Goal: Information Seeking & Learning: Check status

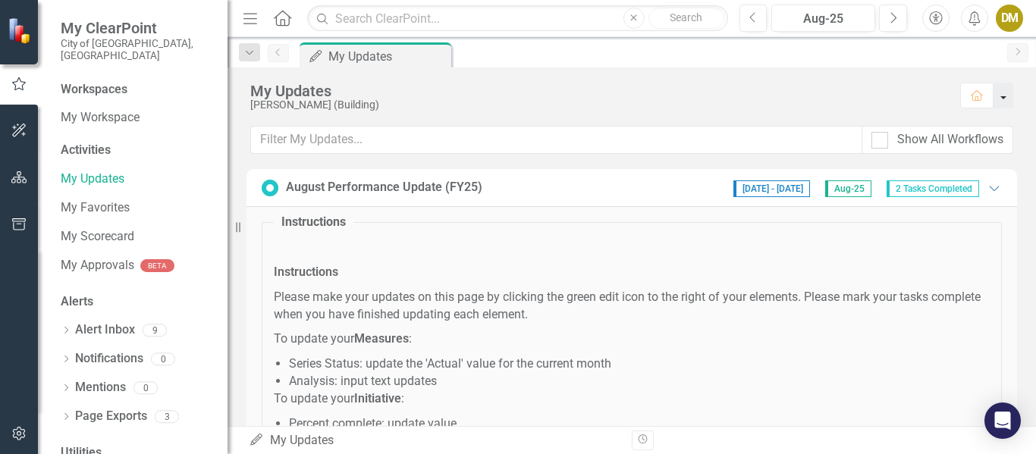
click at [1004, 96] on button "button" at bounding box center [1004, 96] width 20 height 26
click at [844, 291] on p "Please make your updates on this page by clicking the green edit icon to the ri…" at bounding box center [632, 306] width 716 height 35
click at [13, 172] on icon "button" at bounding box center [19, 177] width 16 height 12
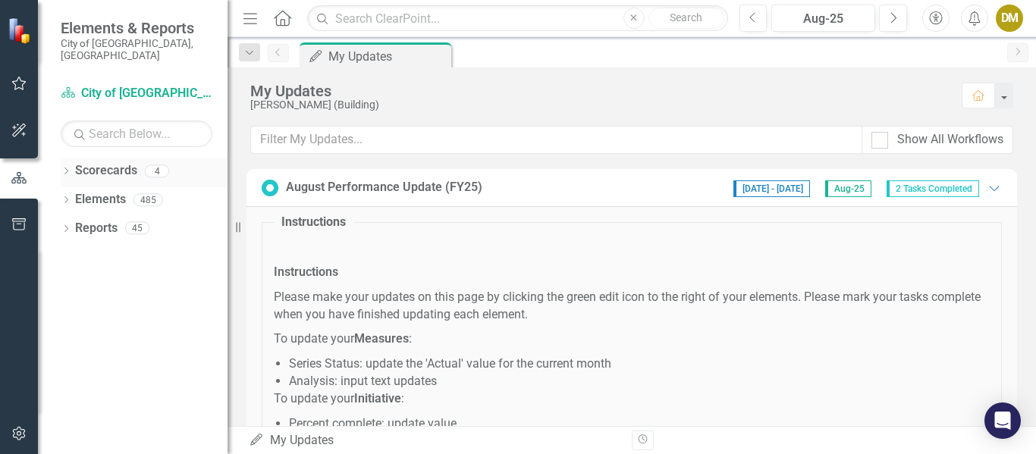
click at [66, 168] on icon "Dropdown" at bounding box center [66, 172] width 11 height 8
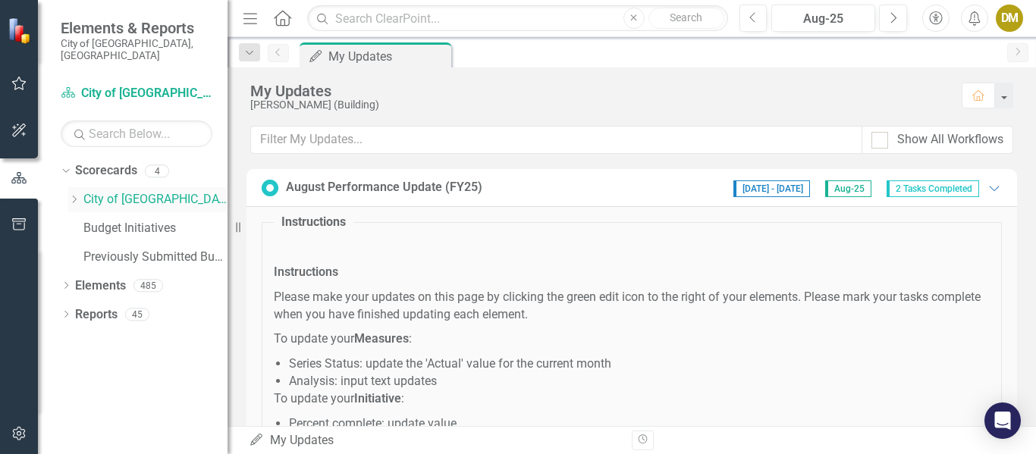
click at [74, 195] on icon "Dropdown" at bounding box center [73, 199] width 11 height 9
click at [124, 220] on link "Building" at bounding box center [163, 228] width 129 height 17
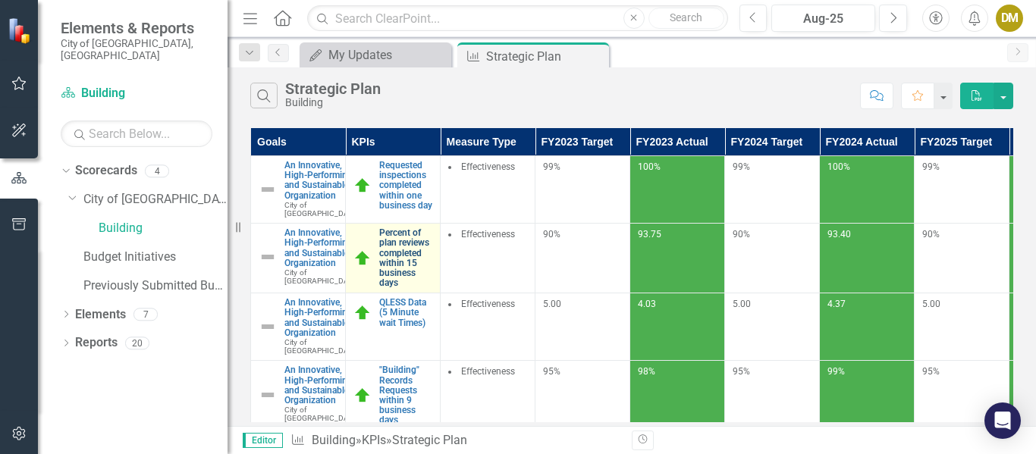
click at [400, 278] on link "Percent of plan reviews completed within 15 business days" at bounding box center [405, 258] width 53 height 60
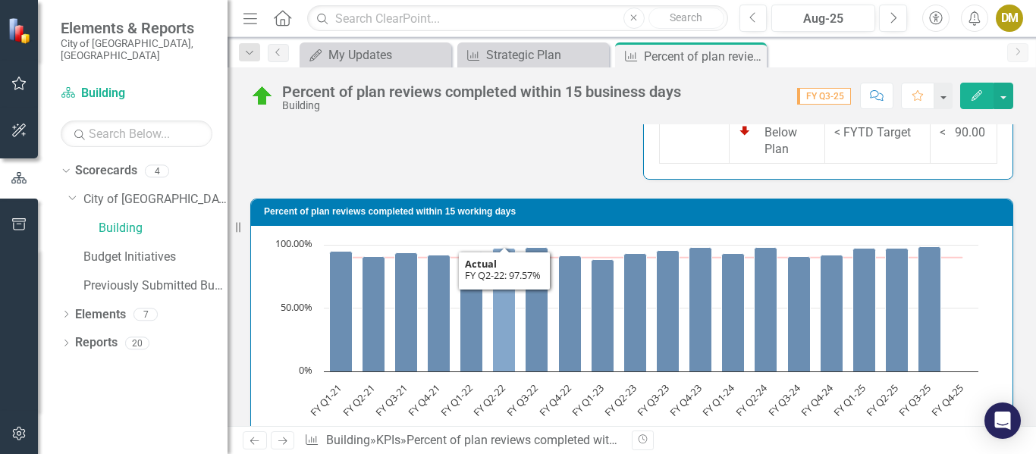
scroll to position [498, 0]
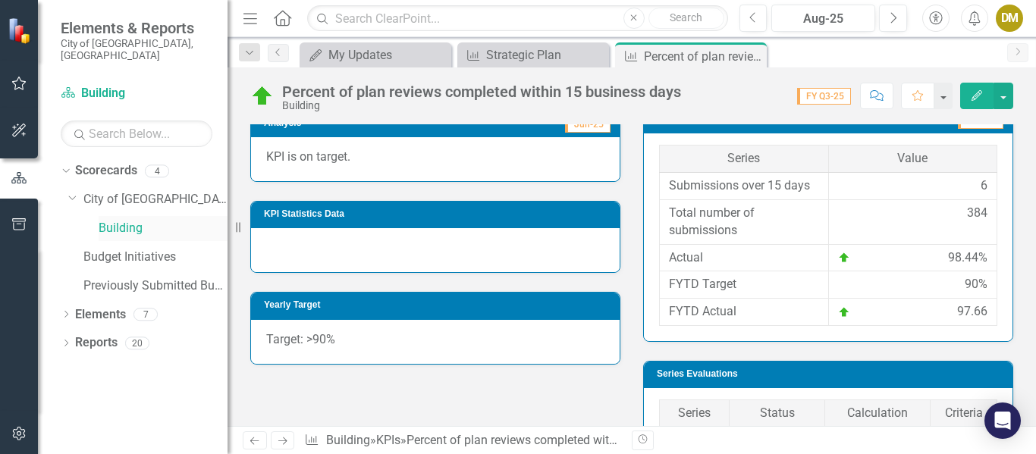
click at [123, 220] on link "Building" at bounding box center [163, 228] width 129 height 17
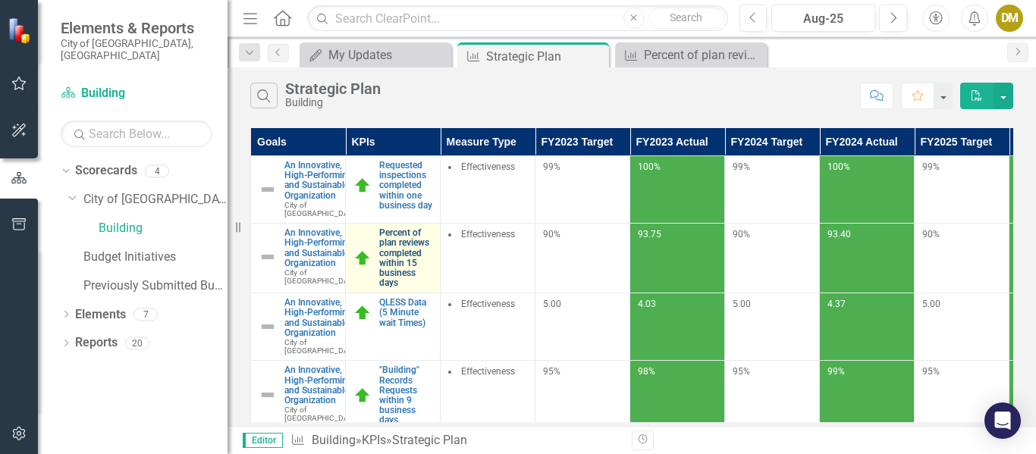
click at [407, 278] on link "Percent of plan reviews completed within 15 business days" at bounding box center [405, 258] width 53 height 60
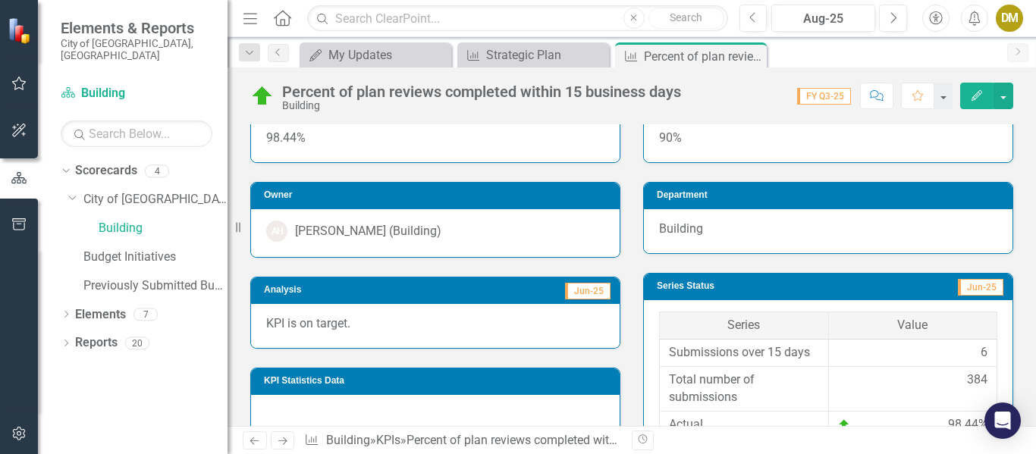
scroll to position [42, 0]
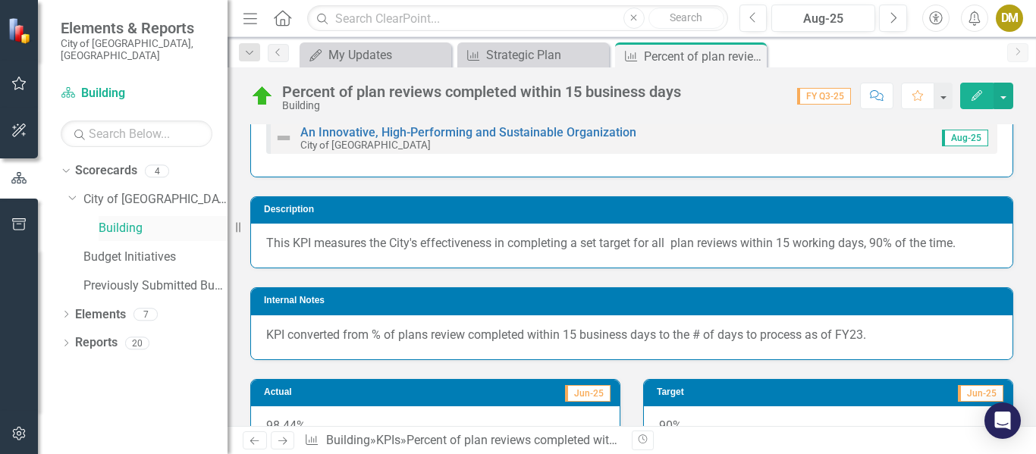
click at [118, 220] on link "Building" at bounding box center [163, 228] width 129 height 17
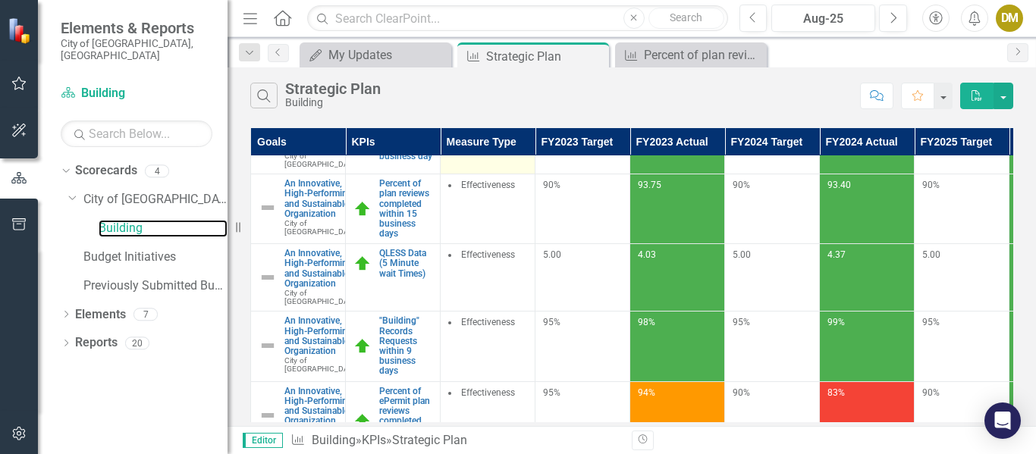
scroll to position [76, 0]
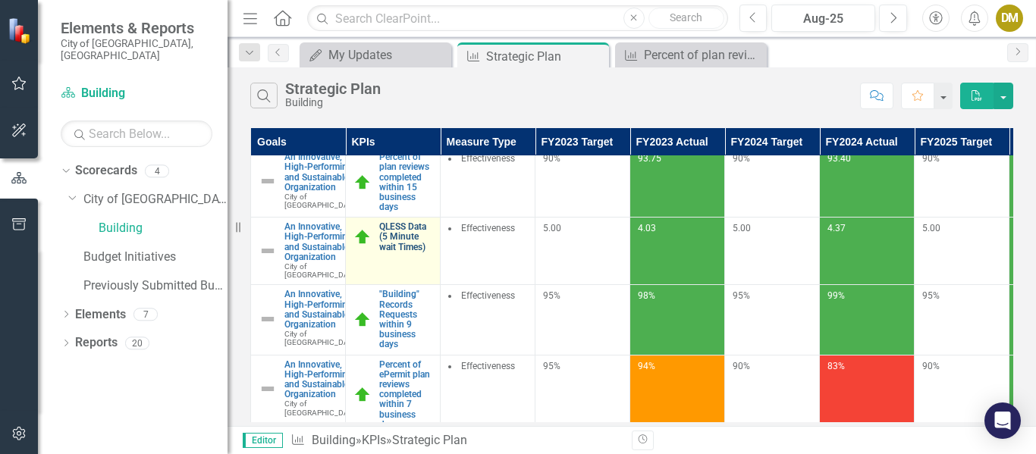
click at [398, 253] on link "QLESS Data (5 Minute wait Times)" at bounding box center [405, 237] width 53 height 30
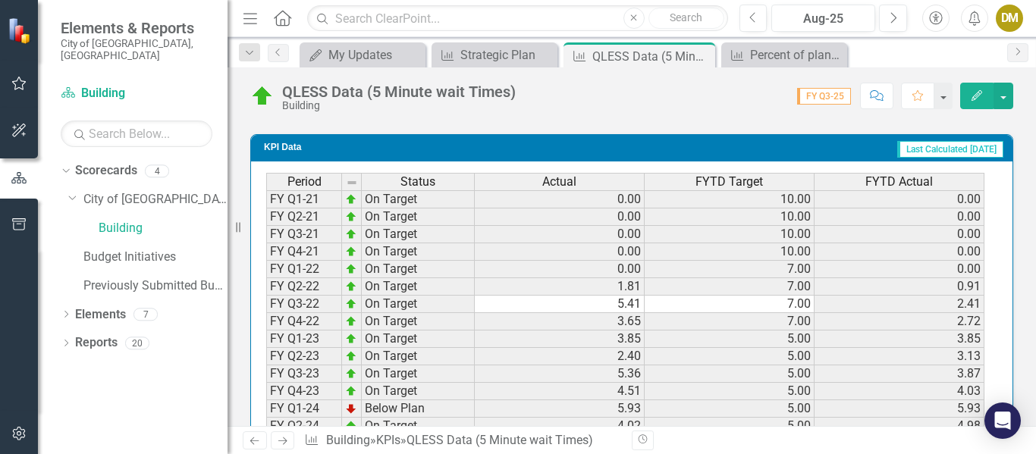
scroll to position [945, 0]
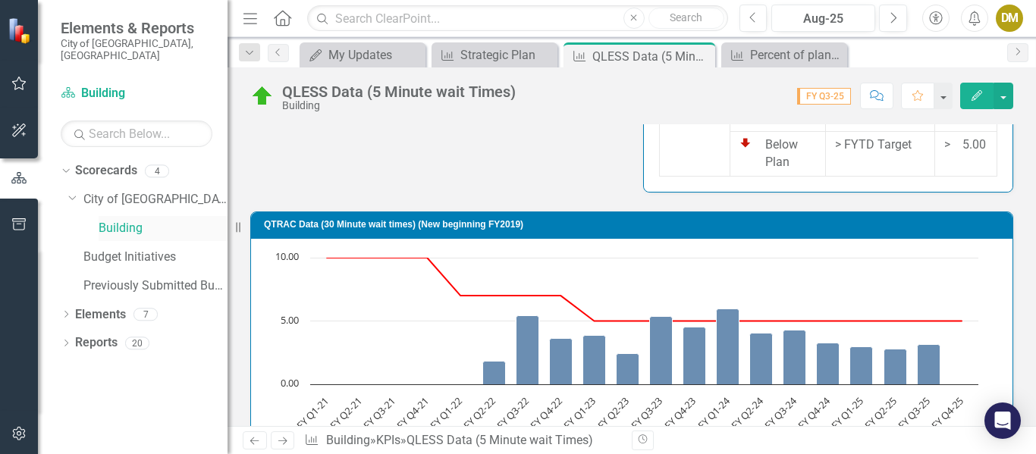
click at [137, 220] on link "Building" at bounding box center [163, 228] width 129 height 17
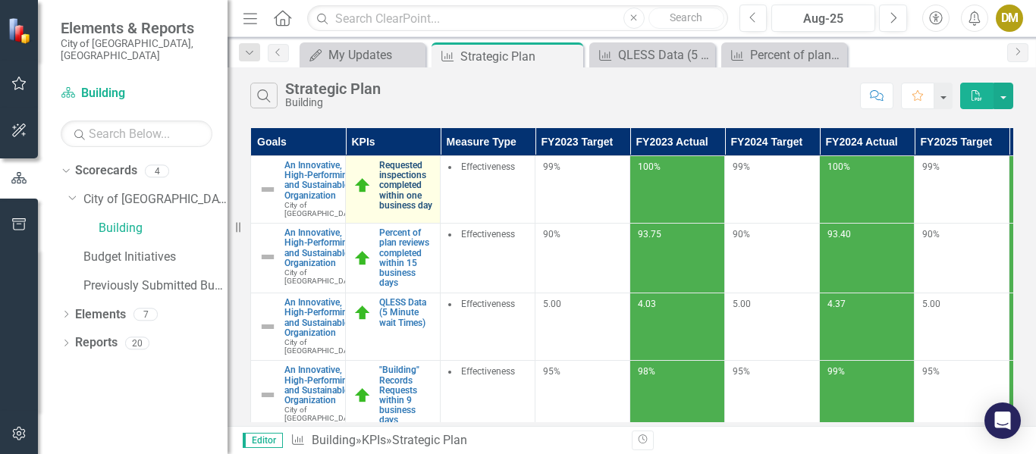
click at [398, 186] on link "Requested inspections completed within one business day" at bounding box center [405, 186] width 53 height 50
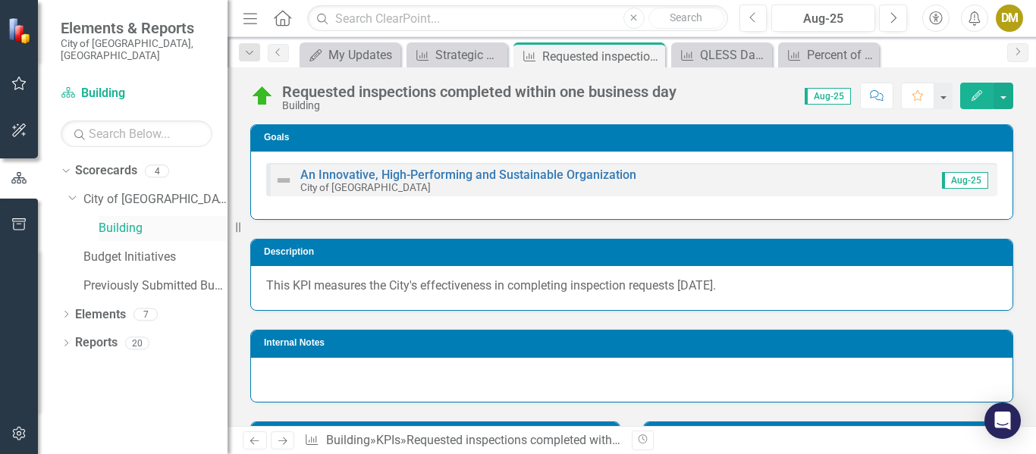
click at [136, 220] on link "Building" at bounding box center [163, 228] width 129 height 17
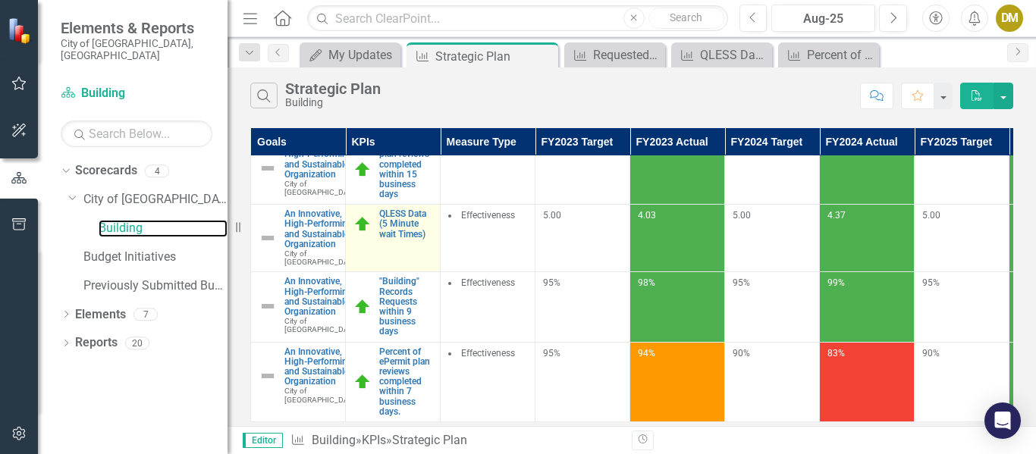
scroll to position [228, 0]
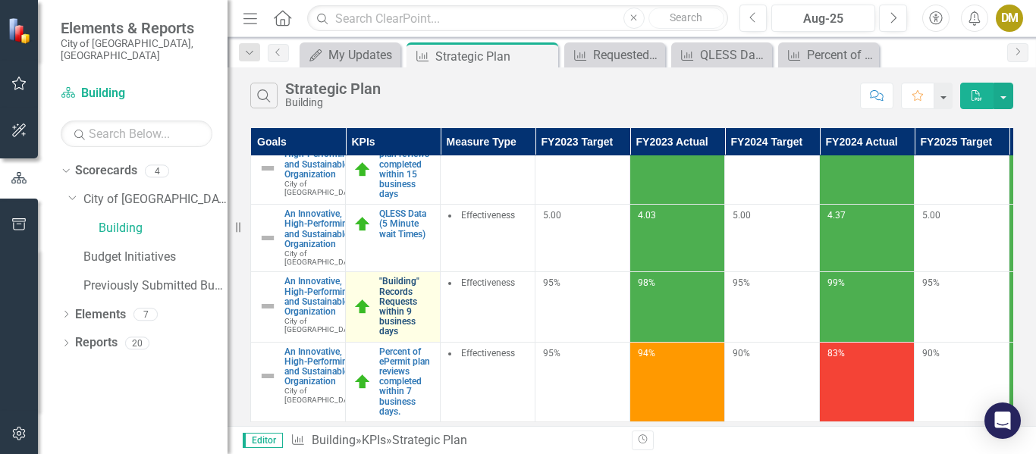
click at [401, 277] on link ""Building" Records Requests within 9 business days" at bounding box center [405, 307] width 53 height 60
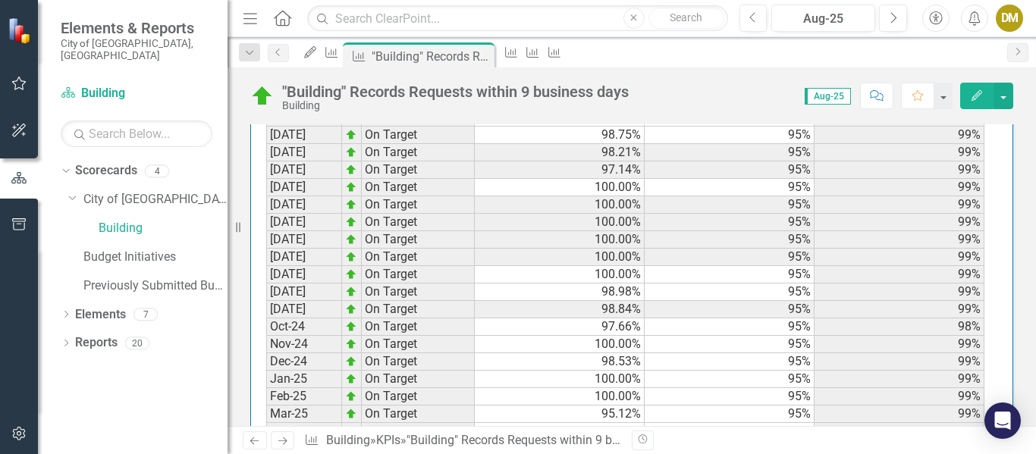
scroll to position [1772, 0]
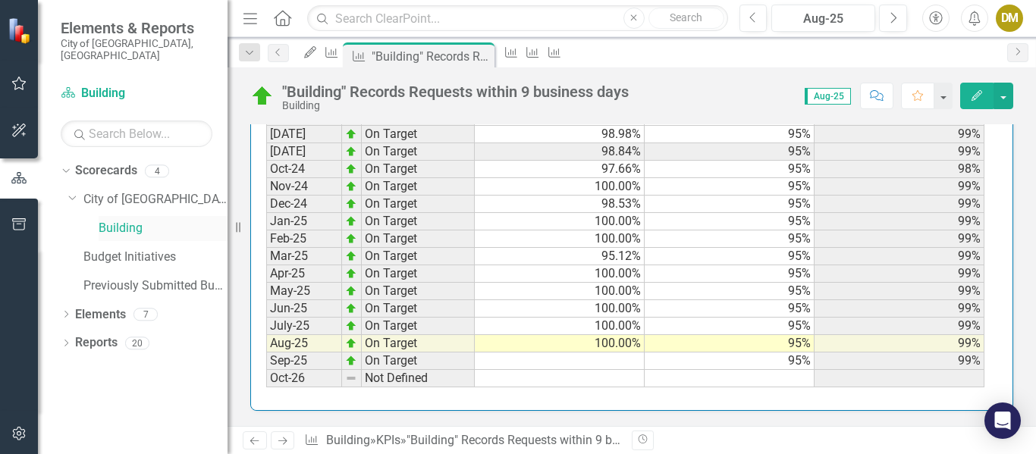
click at [131, 220] on link "Building" at bounding box center [163, 228] width 129 height 17
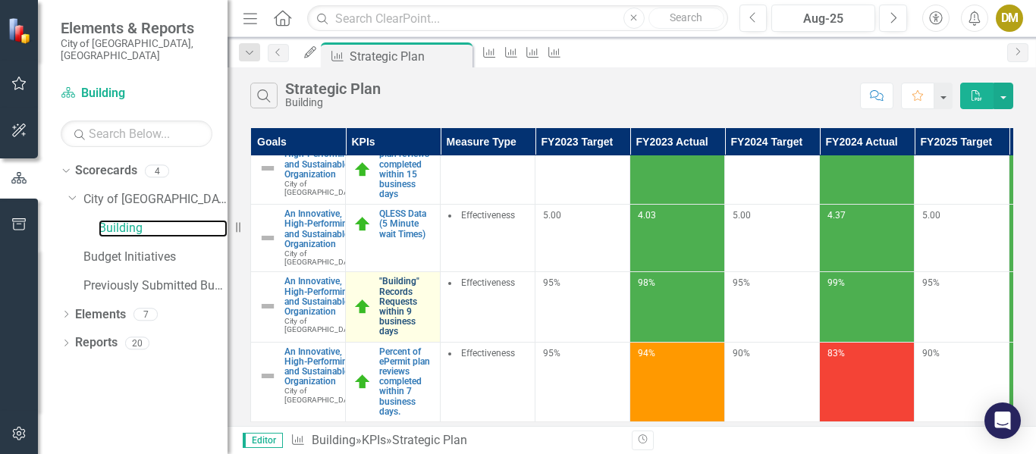
scroll to position [234, 0]
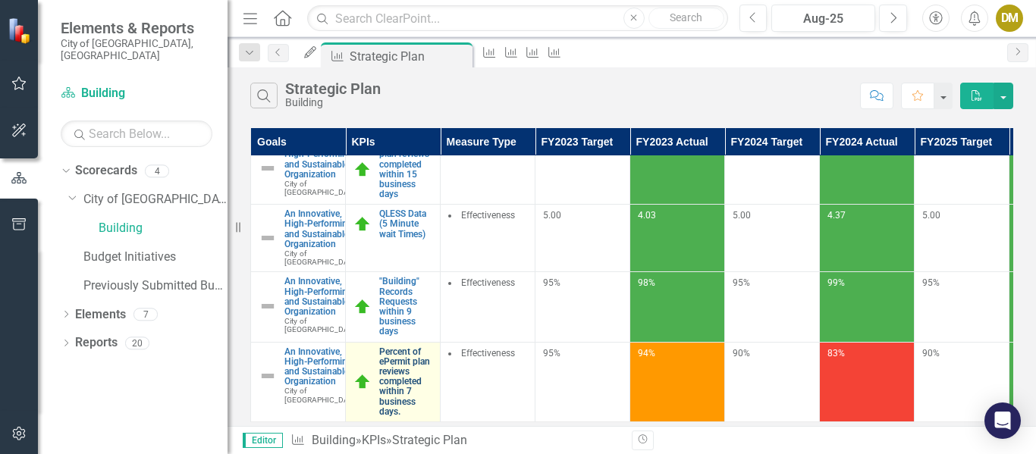
click at [390, 347] on link "Percent of ePermit plan reviews completed within 7 business days." at bounding box center [405, 382] width 53 height 70
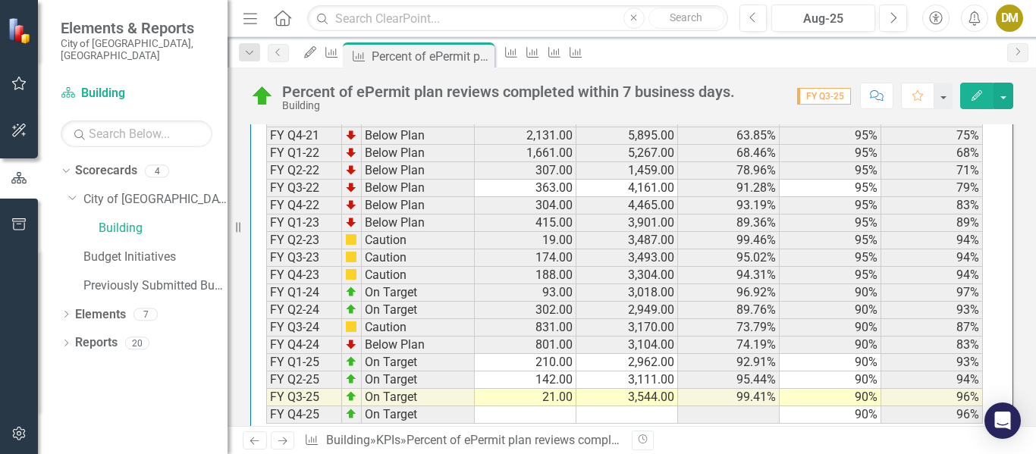
scroll to position [1560, 0]
